Goal: Task Accomplishment & Management: Use online tool/utility

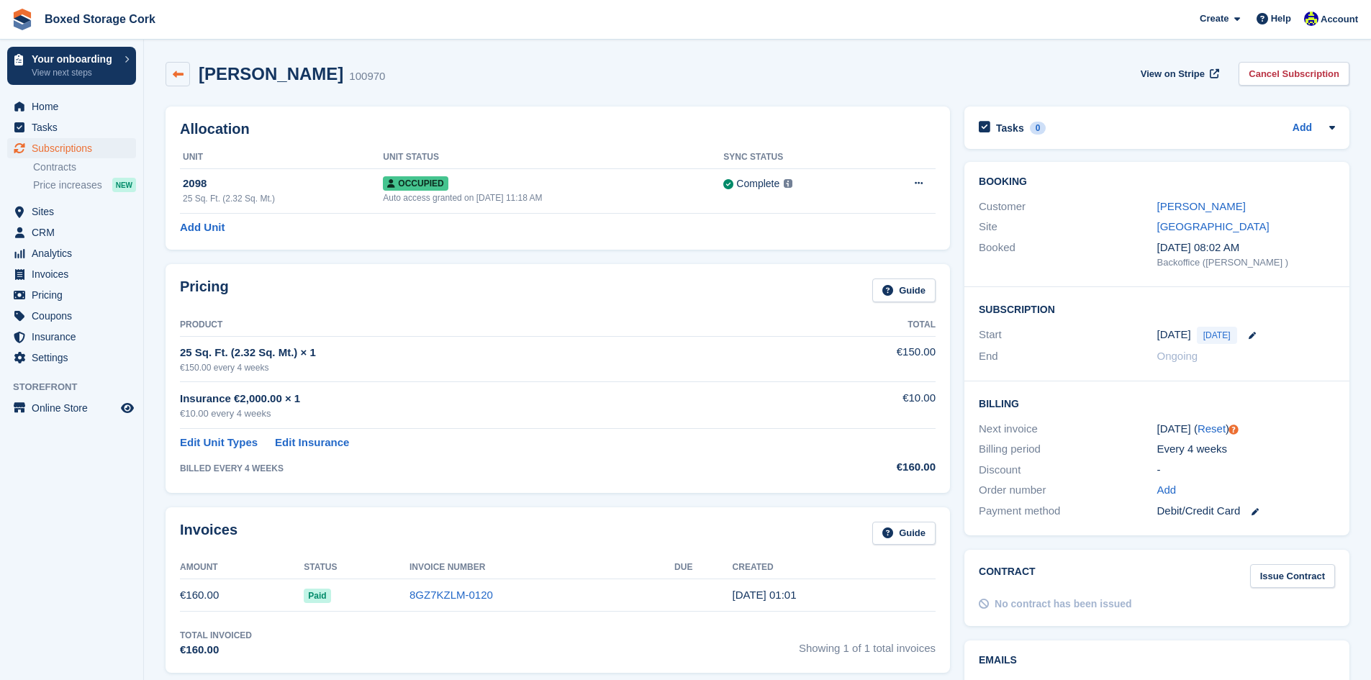
click at [189, 68] on link at bounding box center [178, 74] width 24 height 24
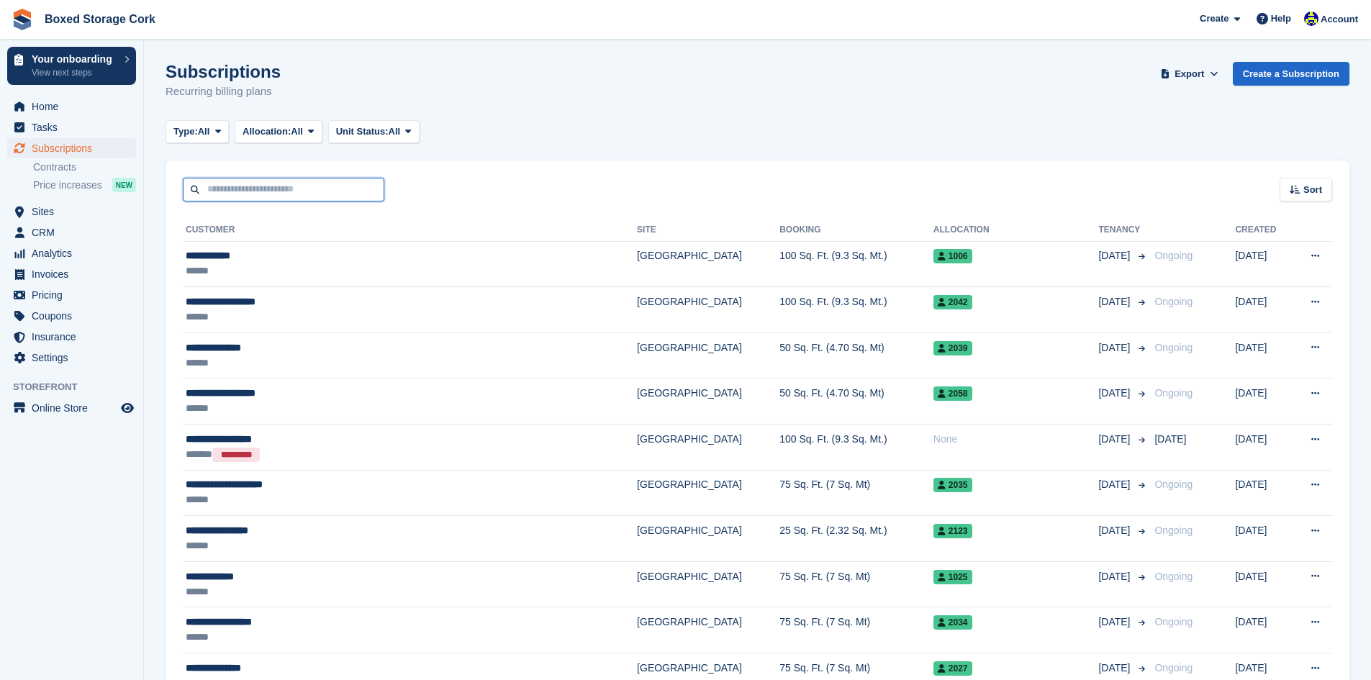
click at [234, 184] on input "text" at bounding box center [284, 190] width 202 height 24
type input "*****"
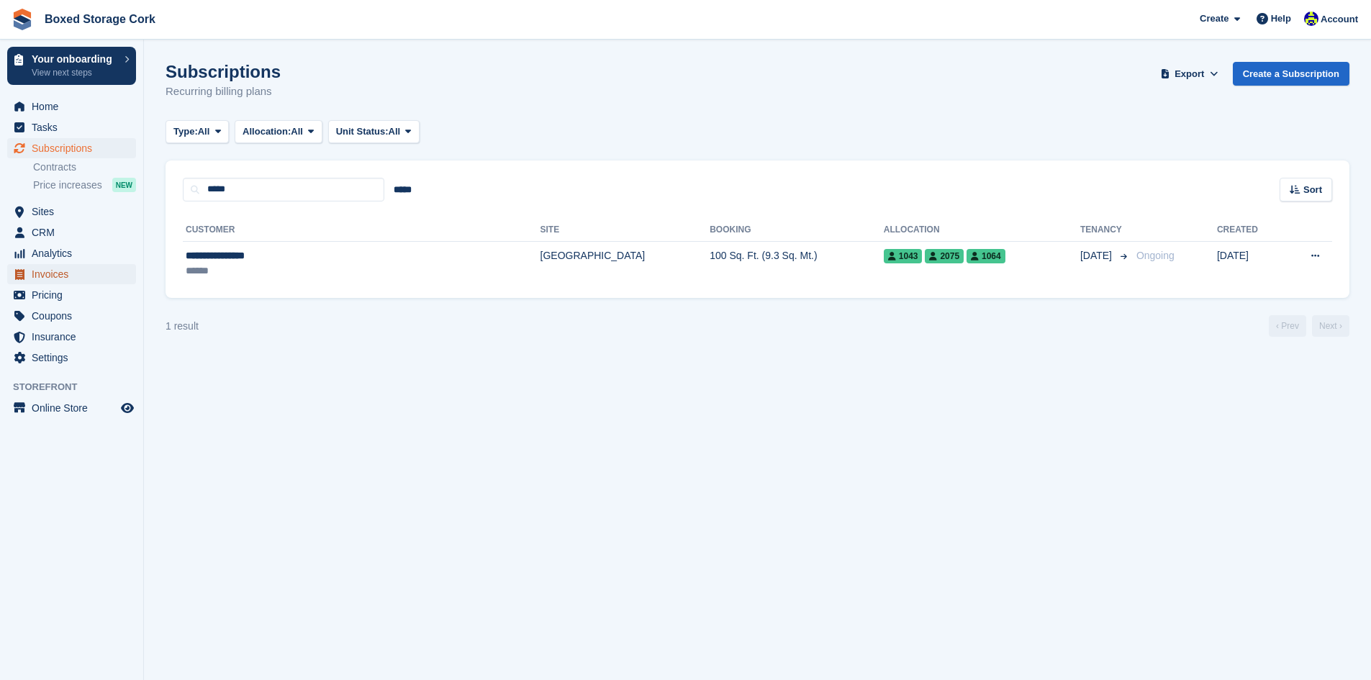
click at [58, 276] on span "Invoices" at bounding box center [75, 274] width 86 height 20
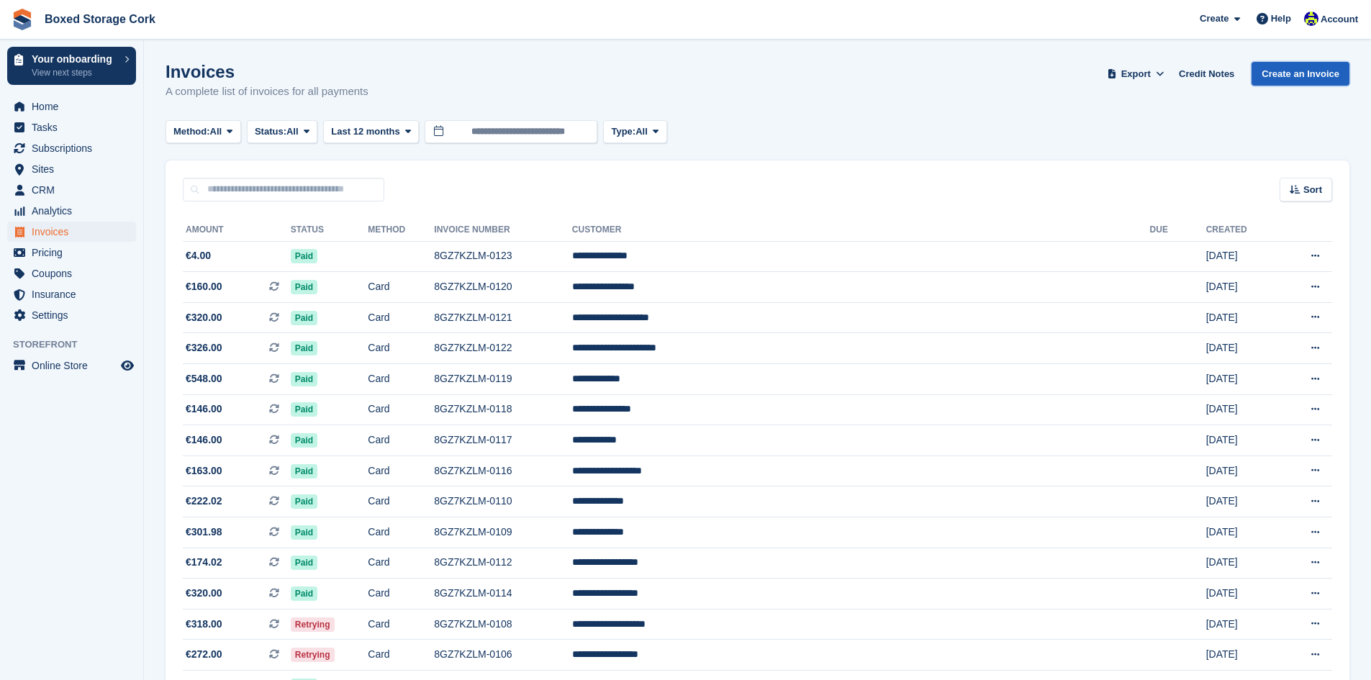
click at [1306, 72] on link "Create an Invoice" at bounding box center [1301, 74] width 98 height 24
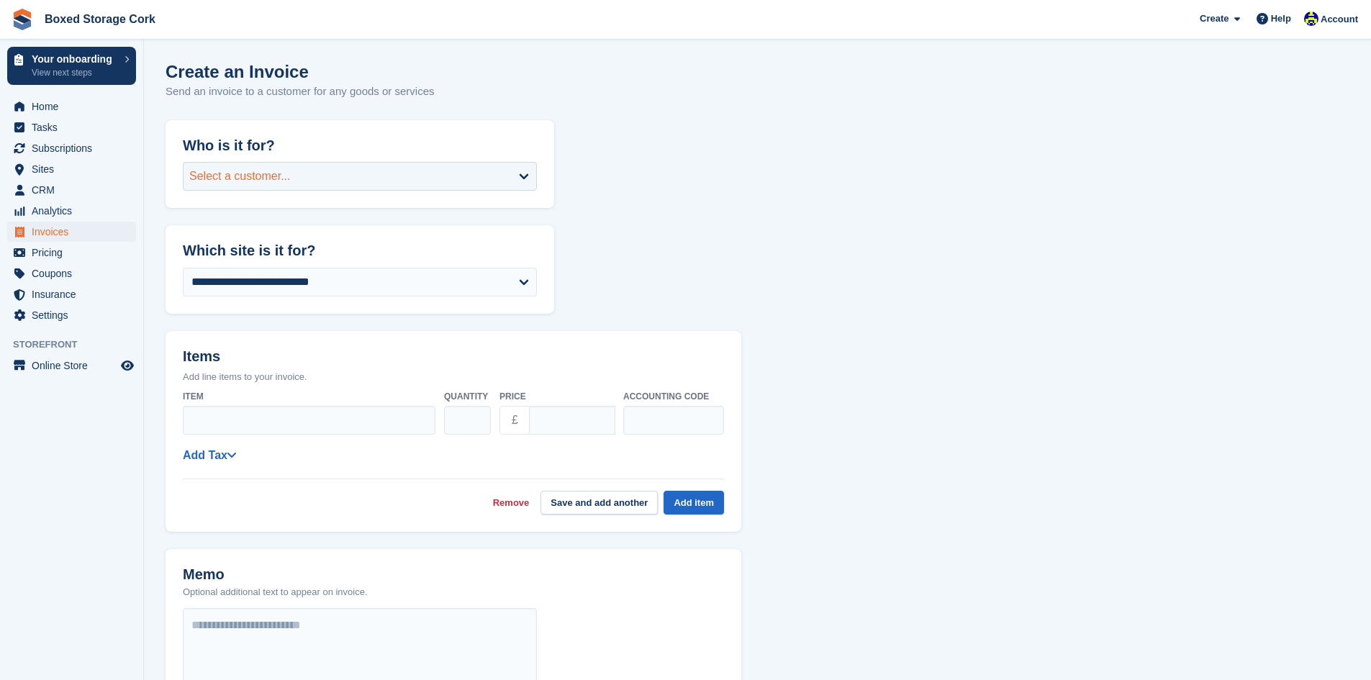
click at [222, 188] on div "Select a customer..." at bounding box center [360, 176] width 354 height 29
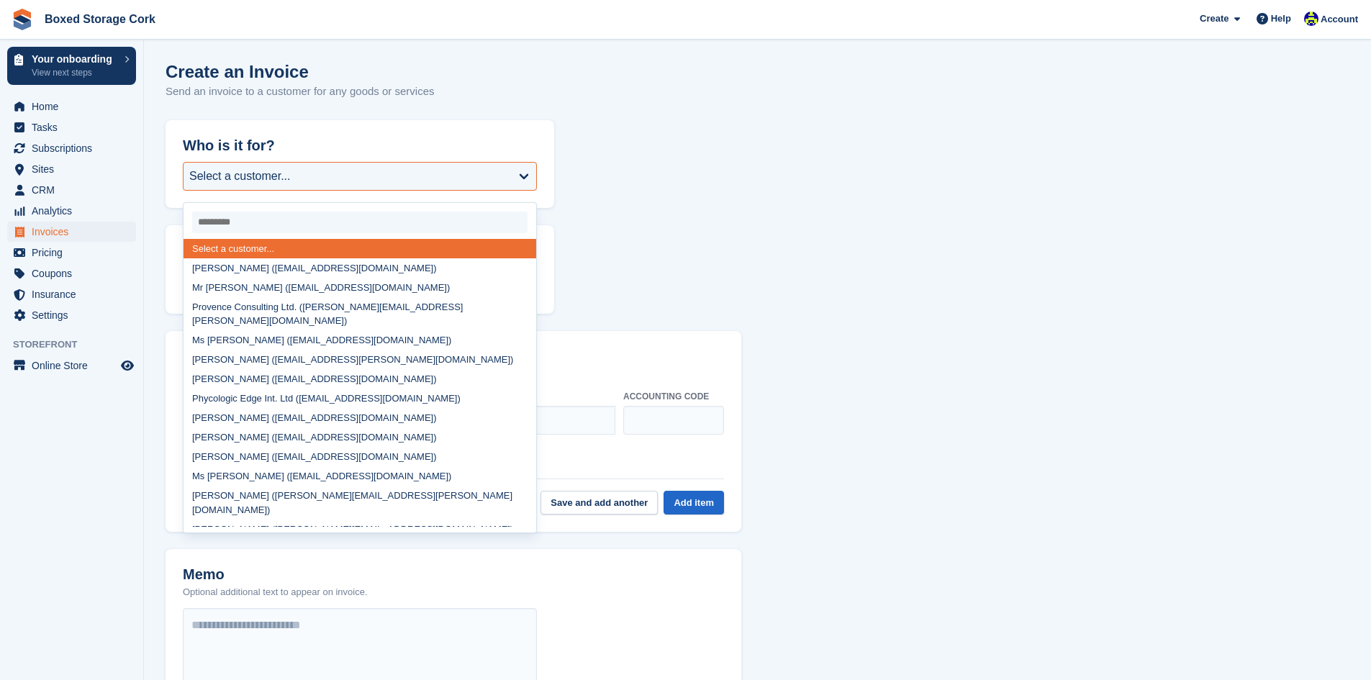
click at [774, 388] on form "**********" at bounding box center [758, 548] width 1184 height 857
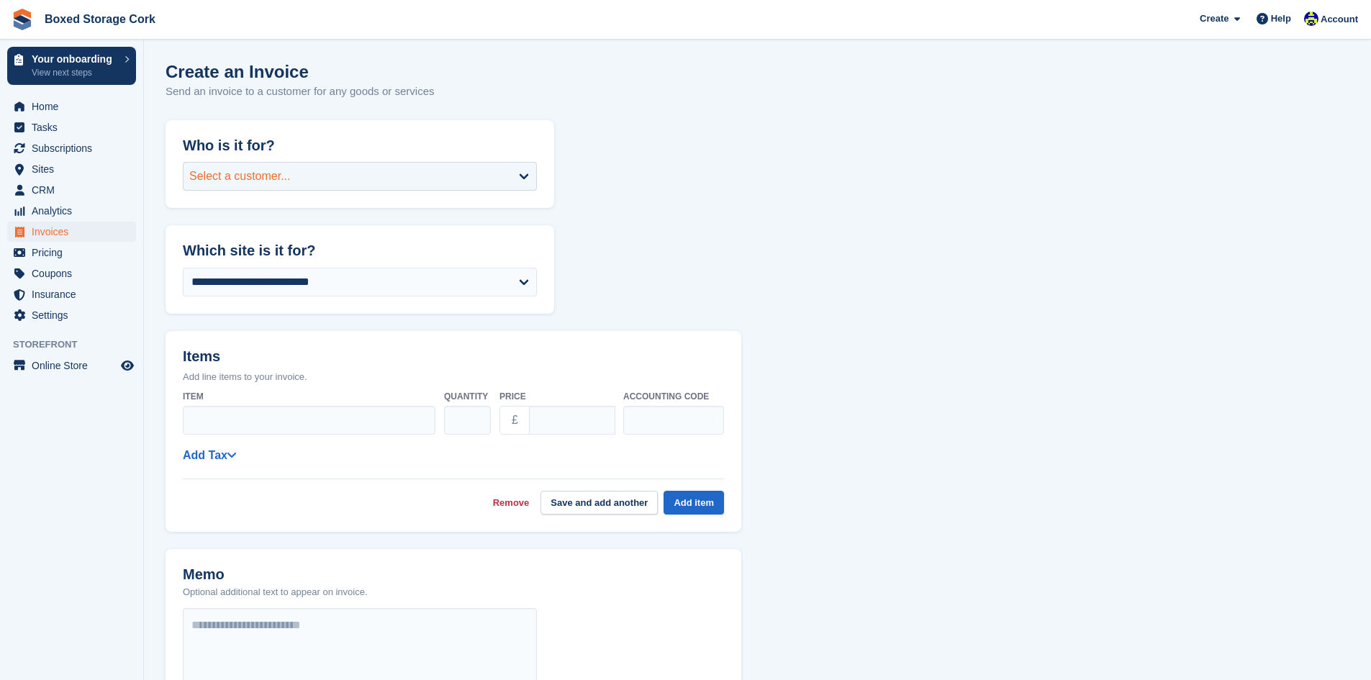
click at [211, 187] on div "Select a customer..." at bounding box center [360, 176] width 354 height 29
click at [55, 193] on span "CRM" at bounding box center [75, 190] width 86 height 20
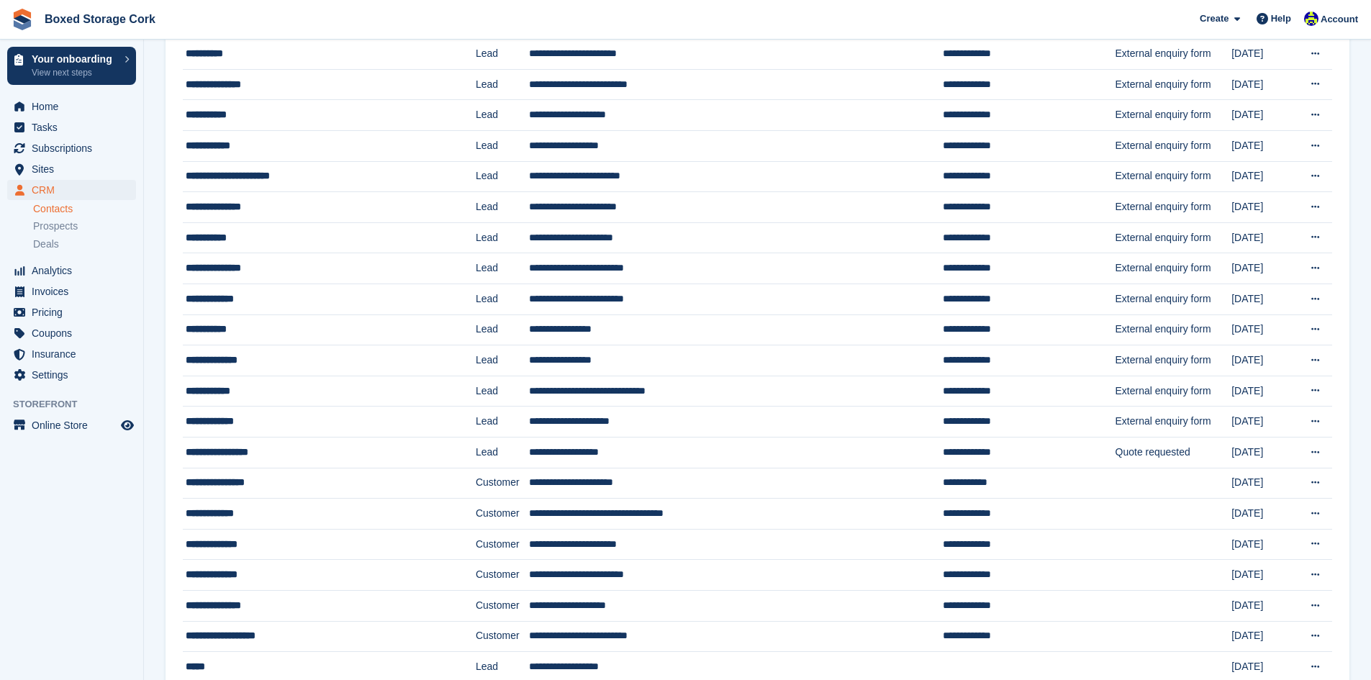
scroll to position [1110, 0]
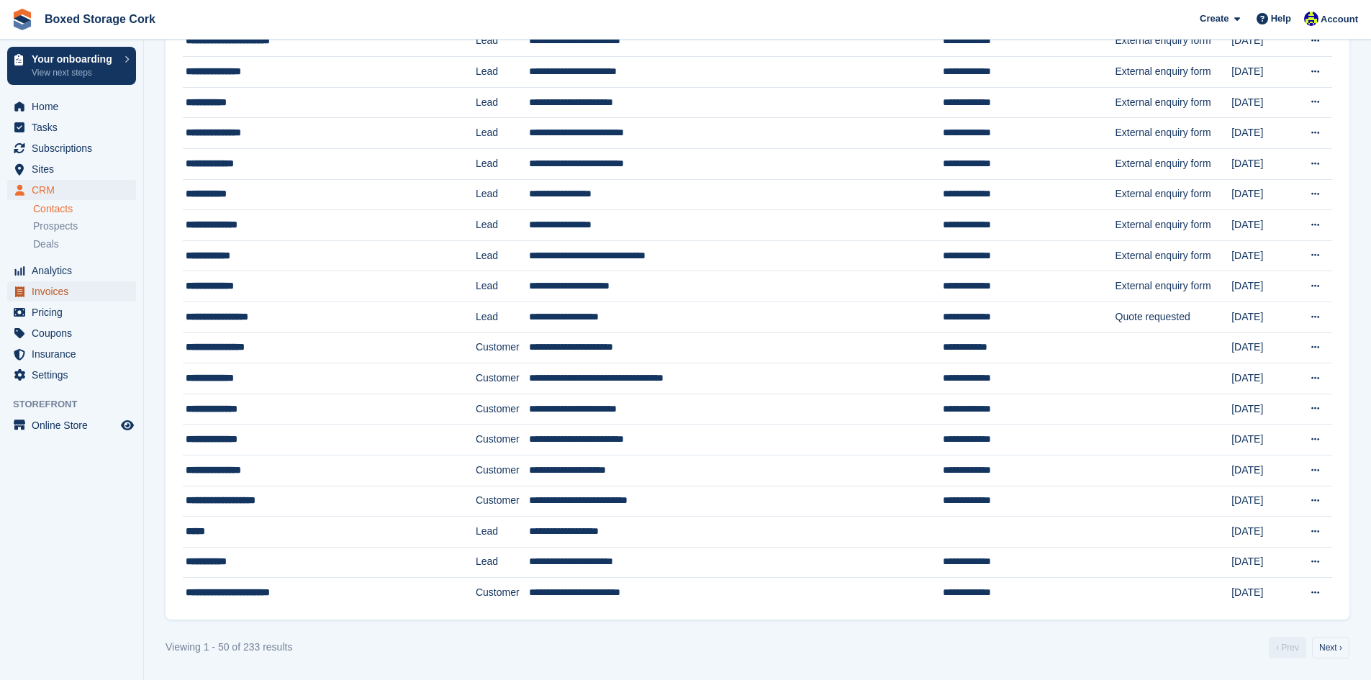
click at [50, 297] on span "Invoices" at bounding box center [75, 291] width 86 height 20
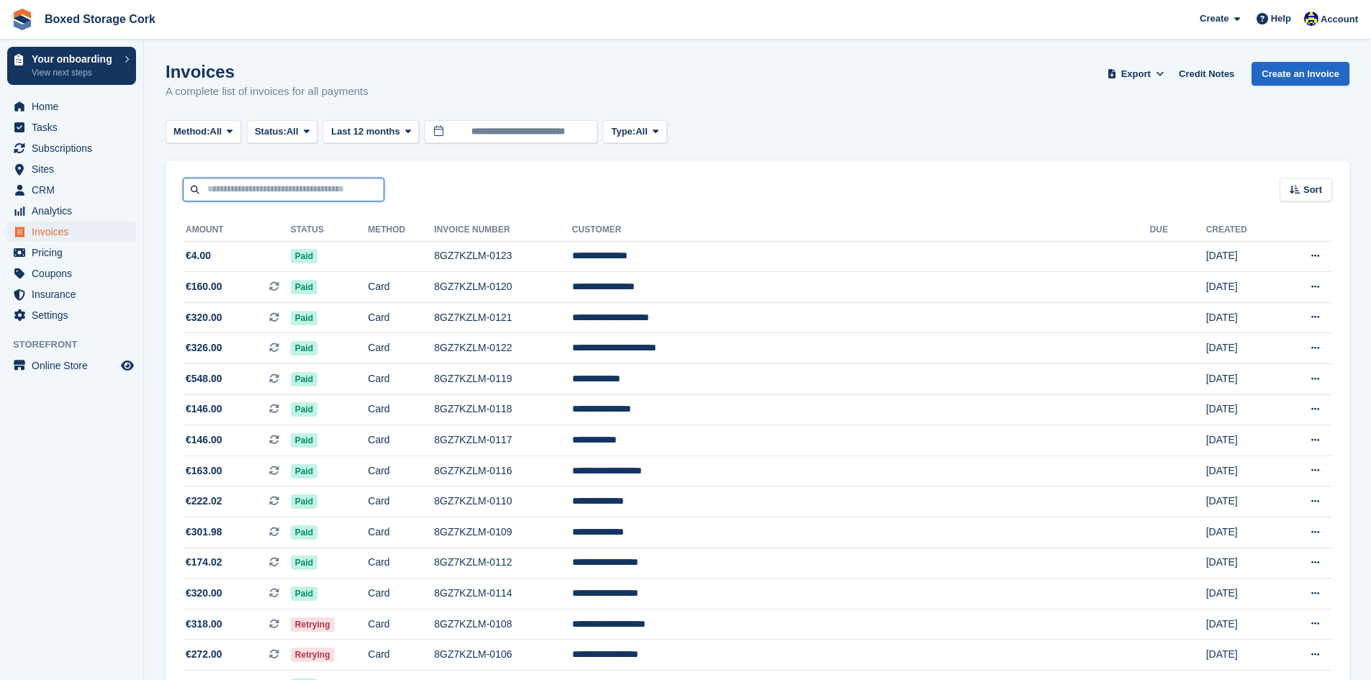
click at [220, 194] on input "text" at bounding box center [284, 190] width 202 height 24
click at [1294, 78] on link "Create an Invoice" at bounding box center [1301, 74] width 98 height 24
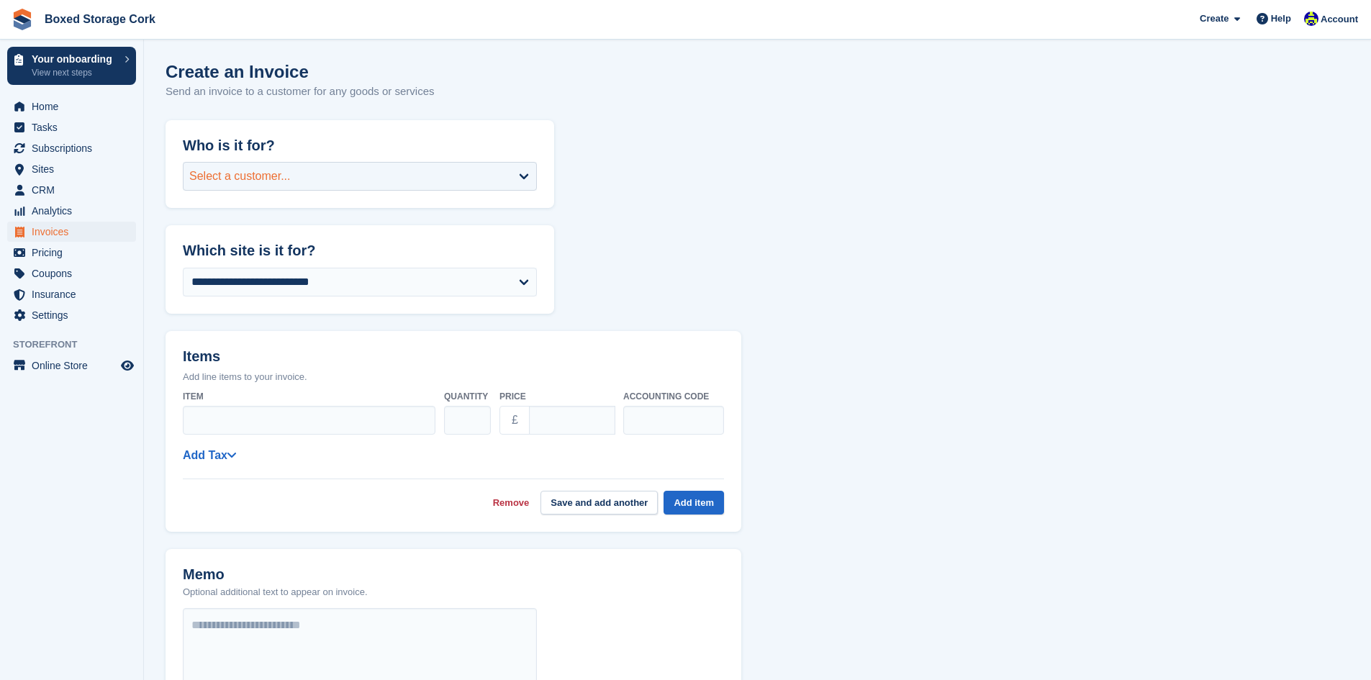
click at [320, 176] on div "Select a customer..." at bounding box center [360, 176] width 354 height 29
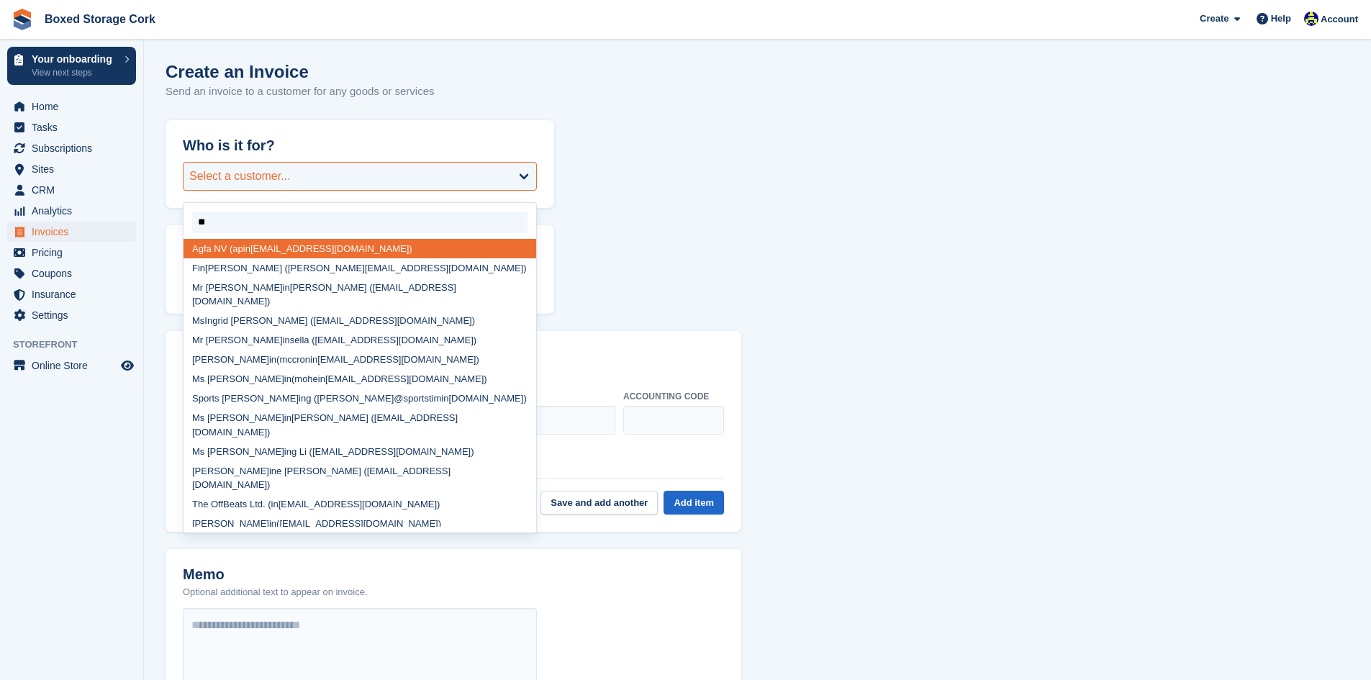
type input "*"
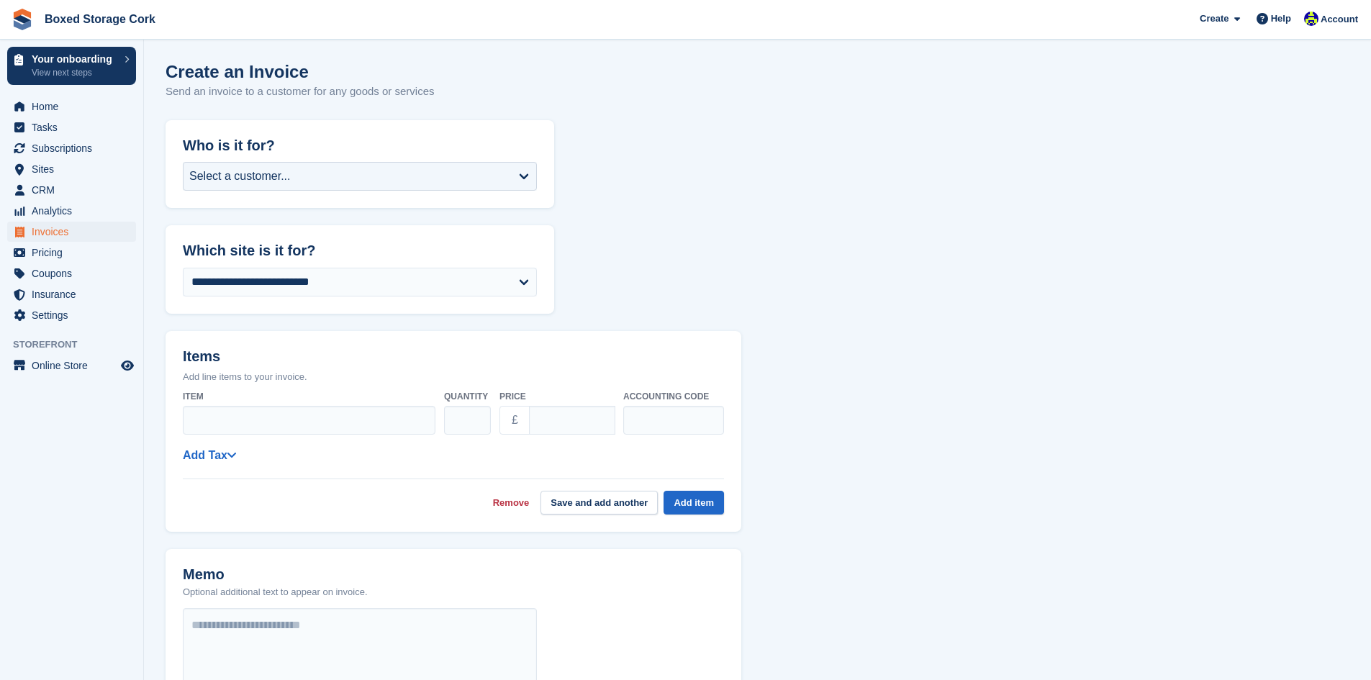
click at [377, 104] on div "Create an Invoice Send an invoice to a customer for any goods or services" at bounding box center [758, 89] width 1184 height 55
